Goal: Task Accomplishment & Management: Complete application form

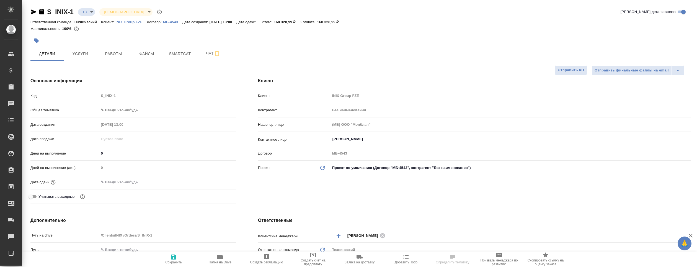
select select "RU"
type textarea "x"
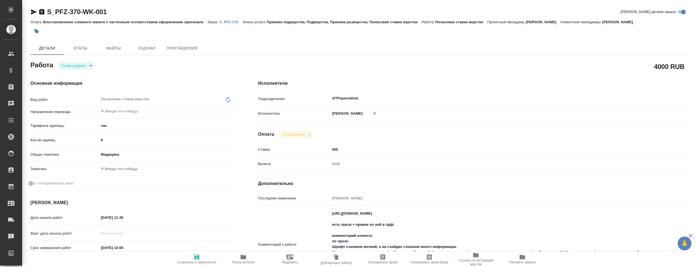
type textarea "x"
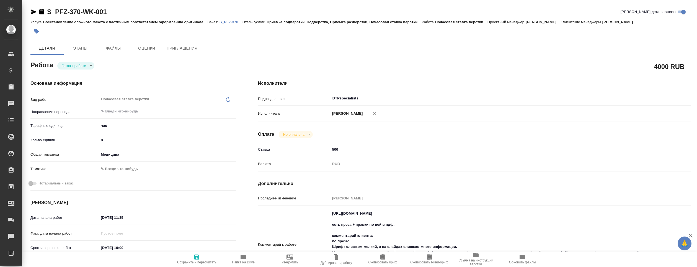
type textarea "x"
